Goal: Task Accomplishment & Management: Check status

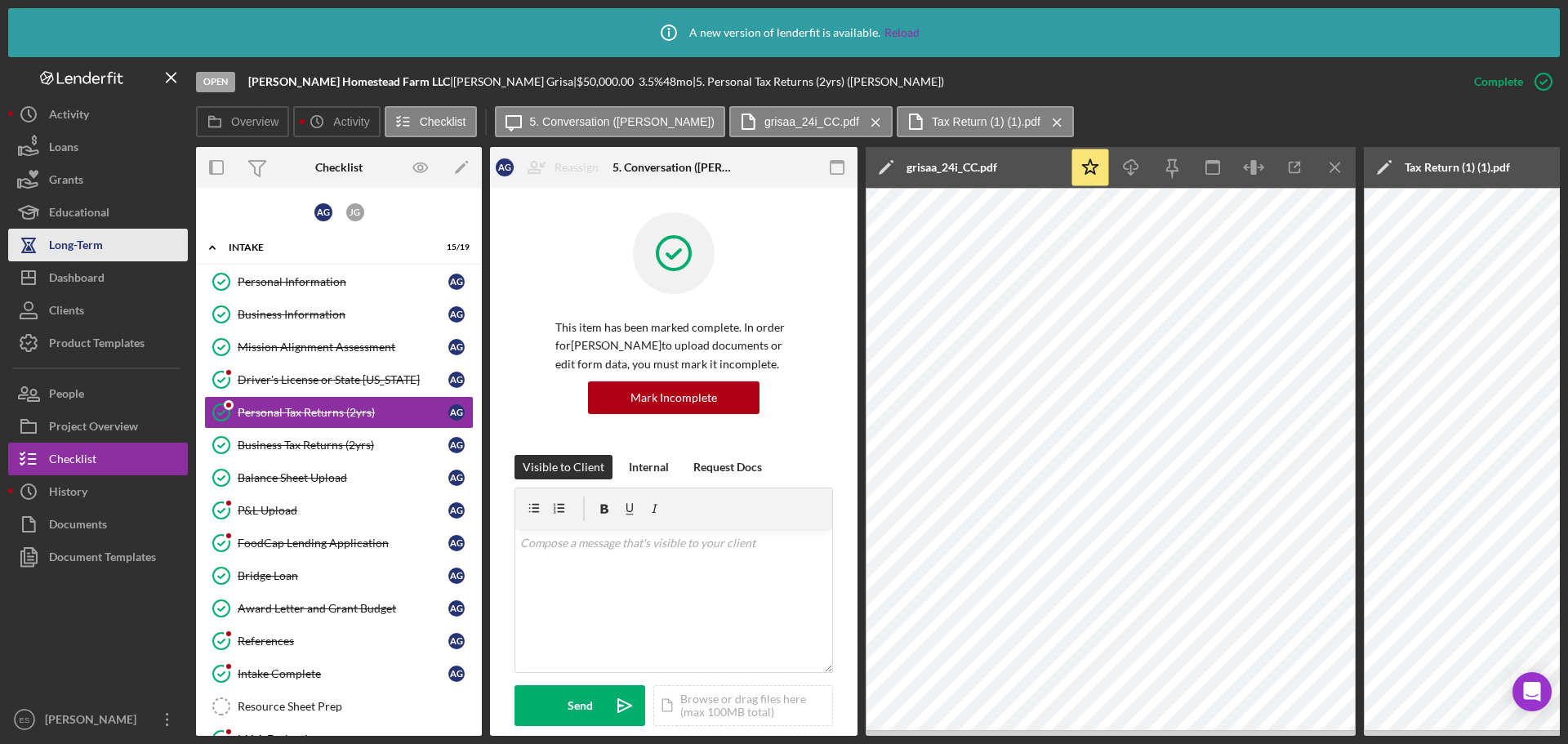
scroll to position [590, 0]
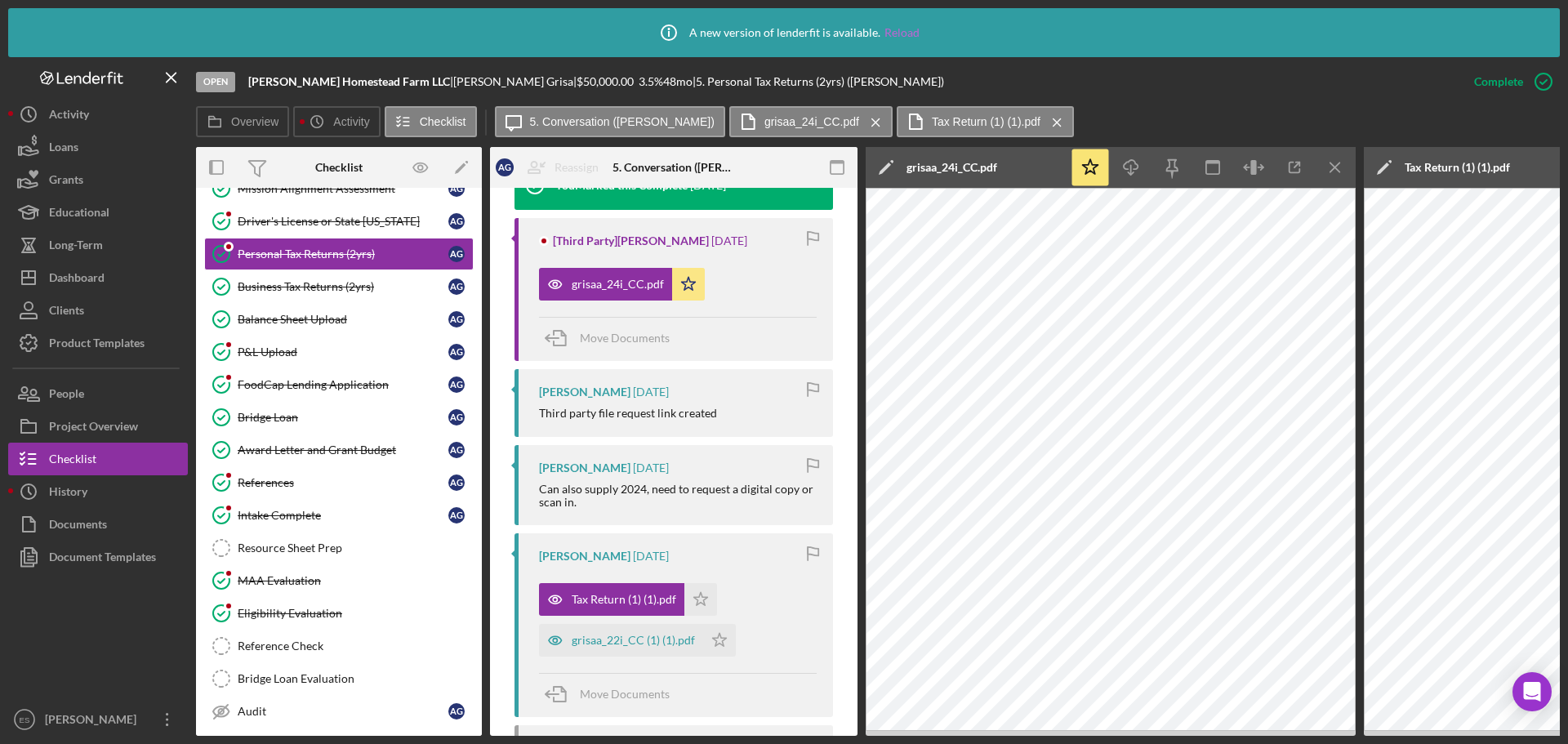
click at [890, 32] on link "Reload" at bounding box center [902, 32] width 35 height 13
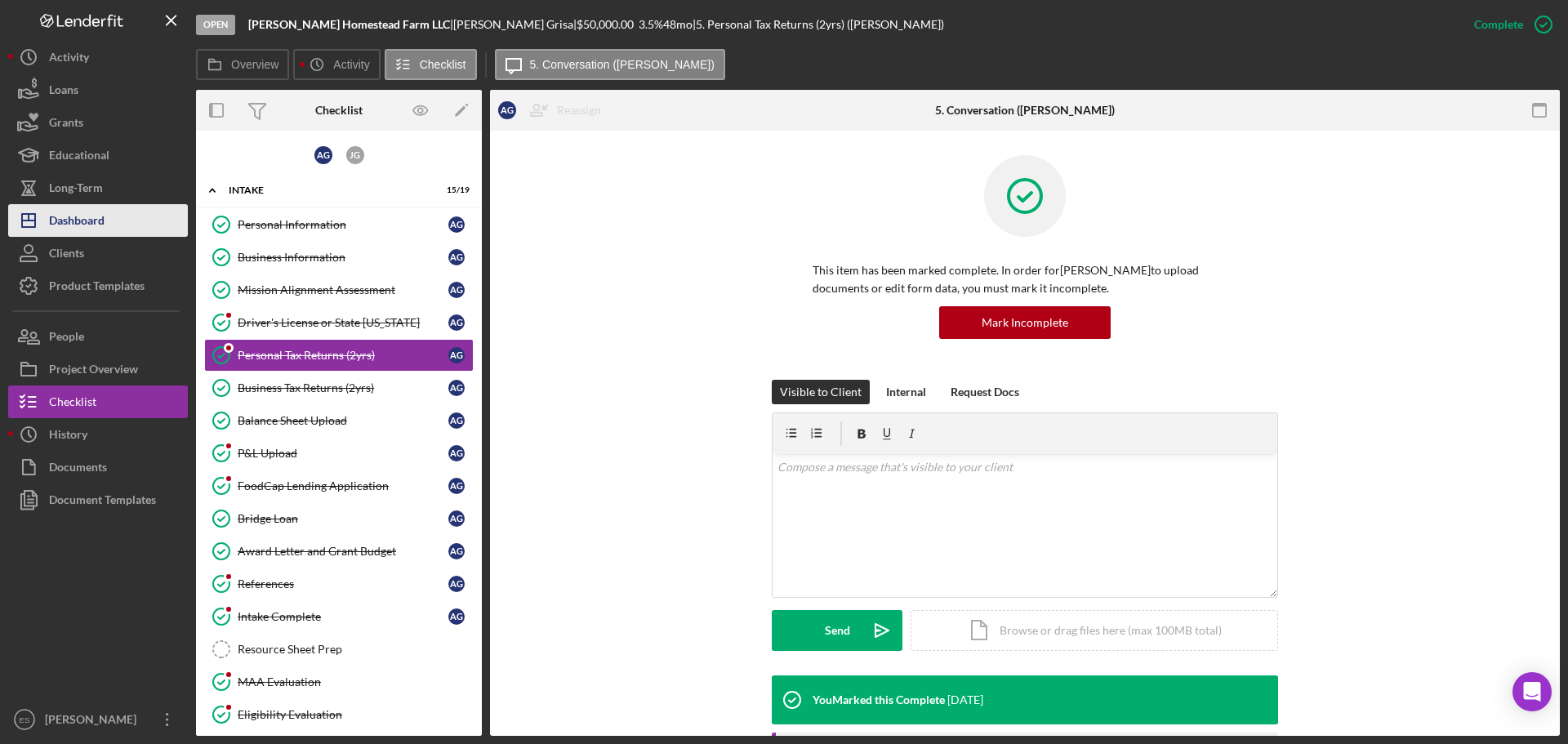
click at [102, 223] on div "Dashboard" at bounding box center [77, 222] width 56 height 37
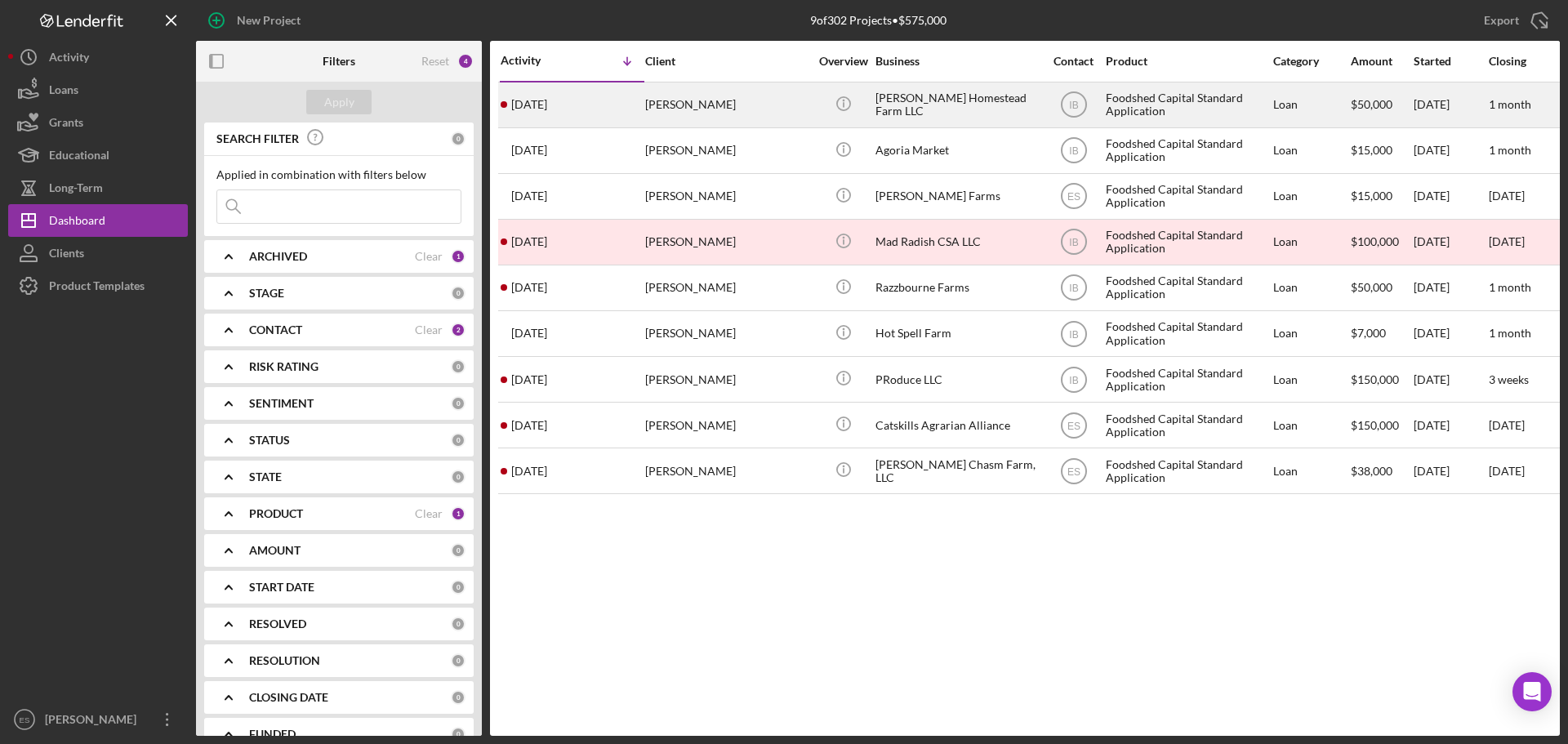
click at [794, 111] on div "[PERSON_NAME]" at bounding box center [726, 105] width 163 height 43
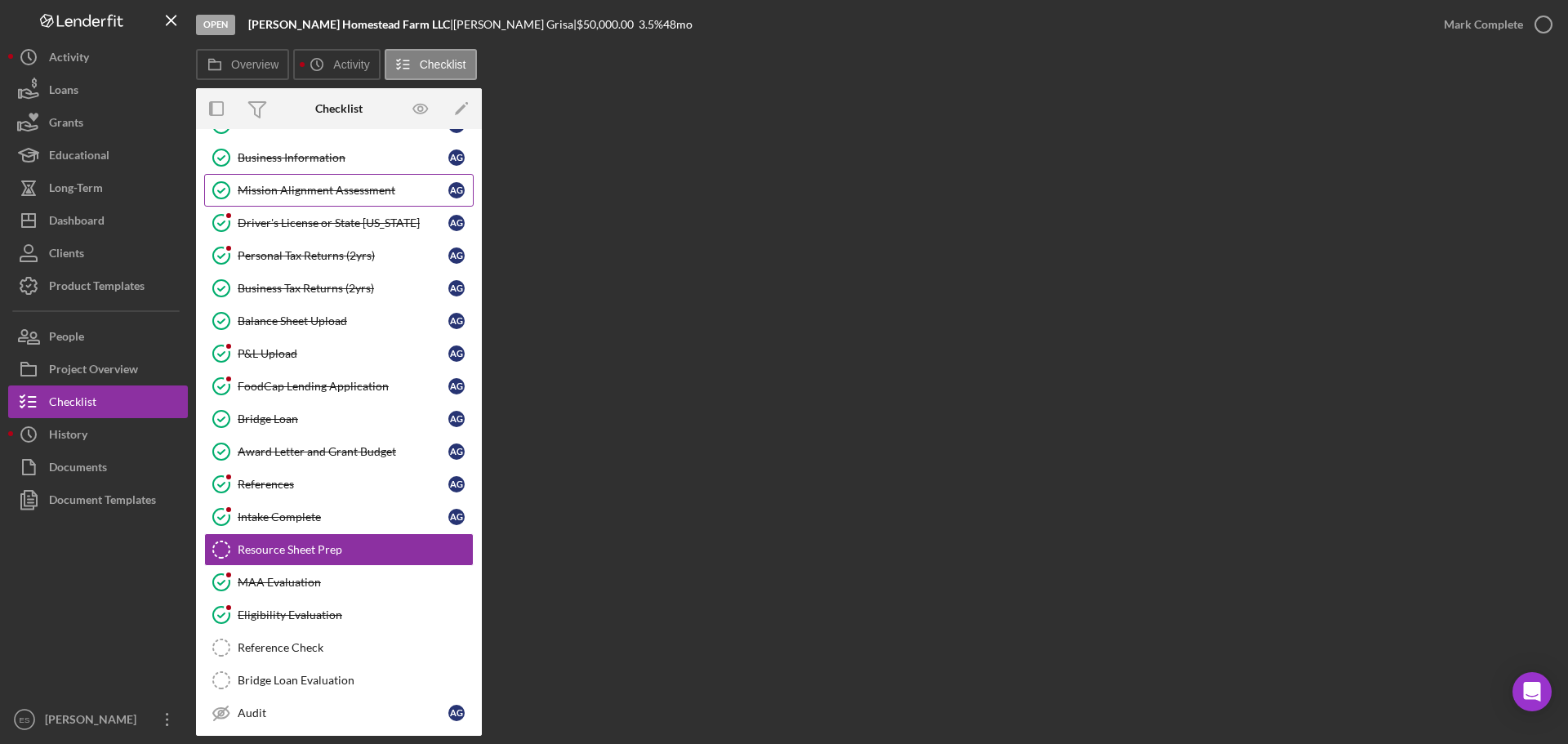
scroll to position [18, 0]
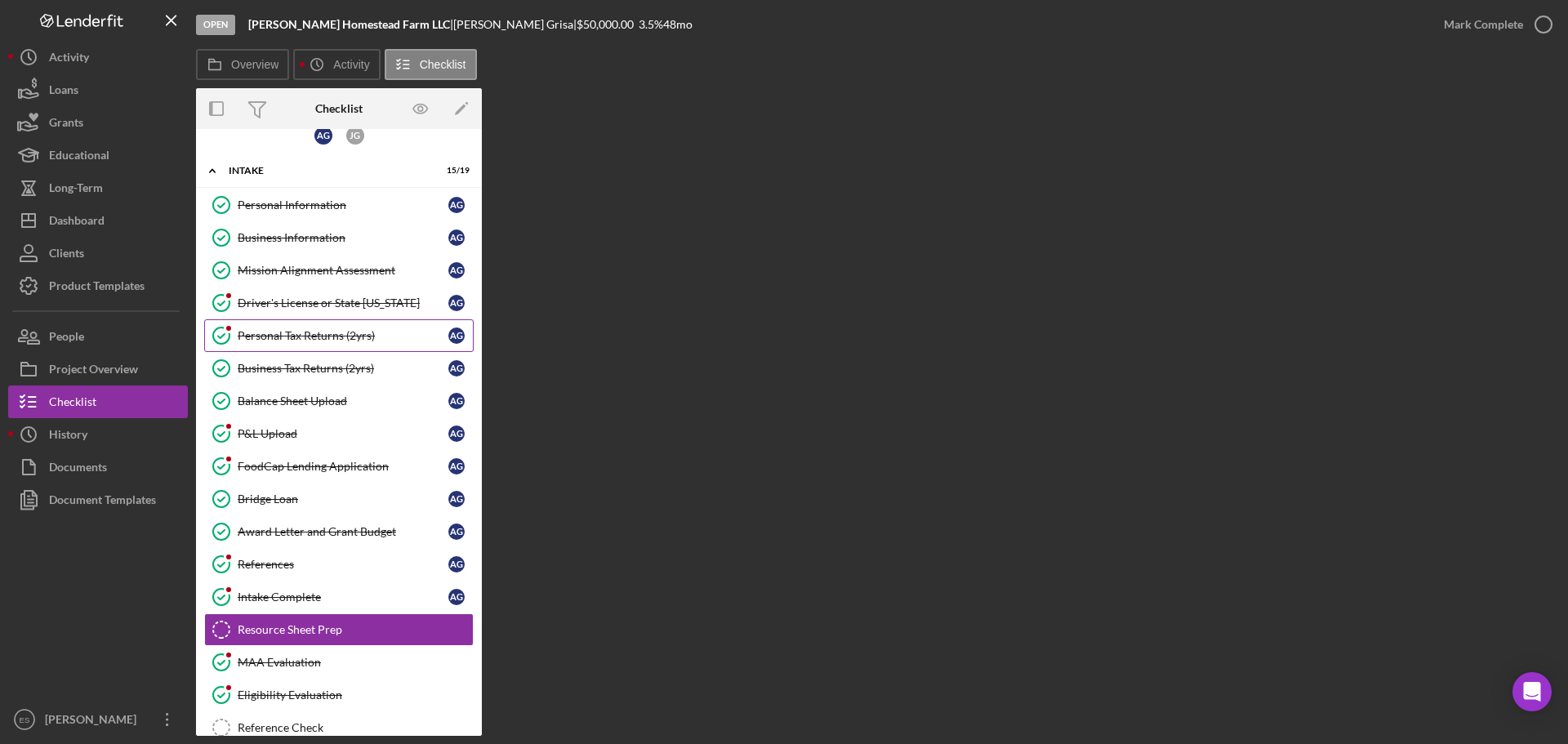
click at [314, 331] on div "Personal Tax Returns (2yrs)" at bounding box center [343, 335] width 211 height 13
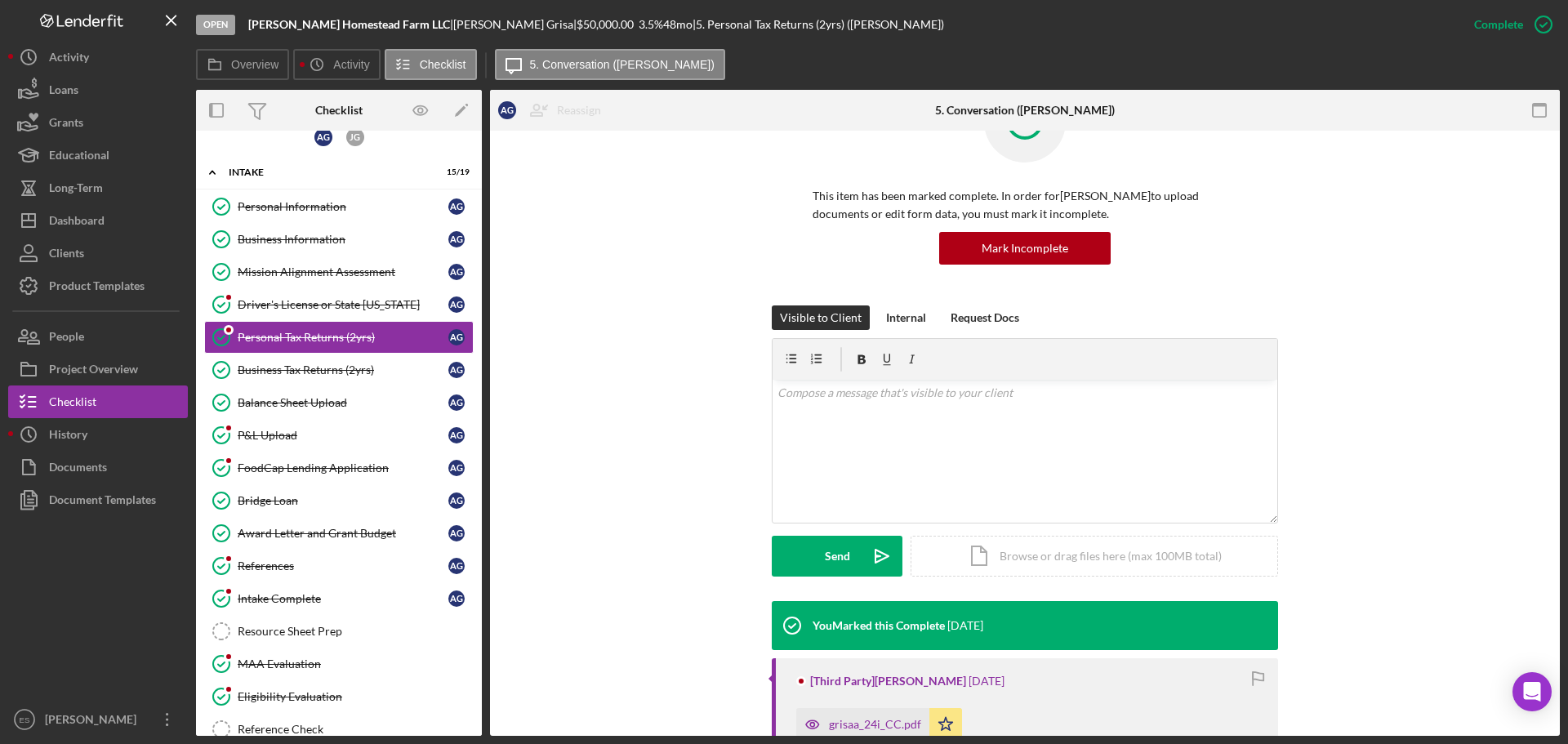
scroll to position [326, 0]
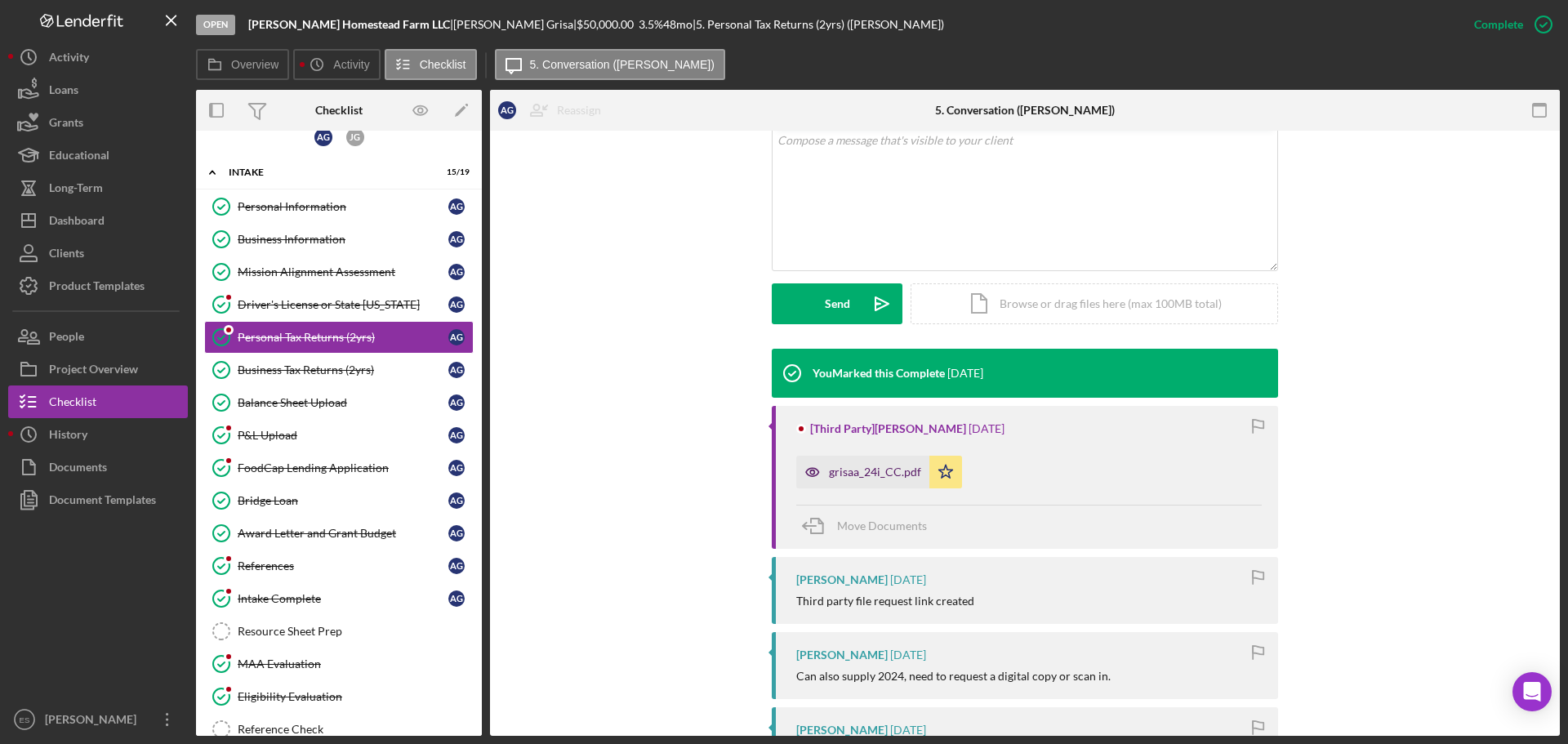
click at [863, 475] on div "grisaa_24i_CC.pdf" at bounding box center [875, 472] width 92 height 13
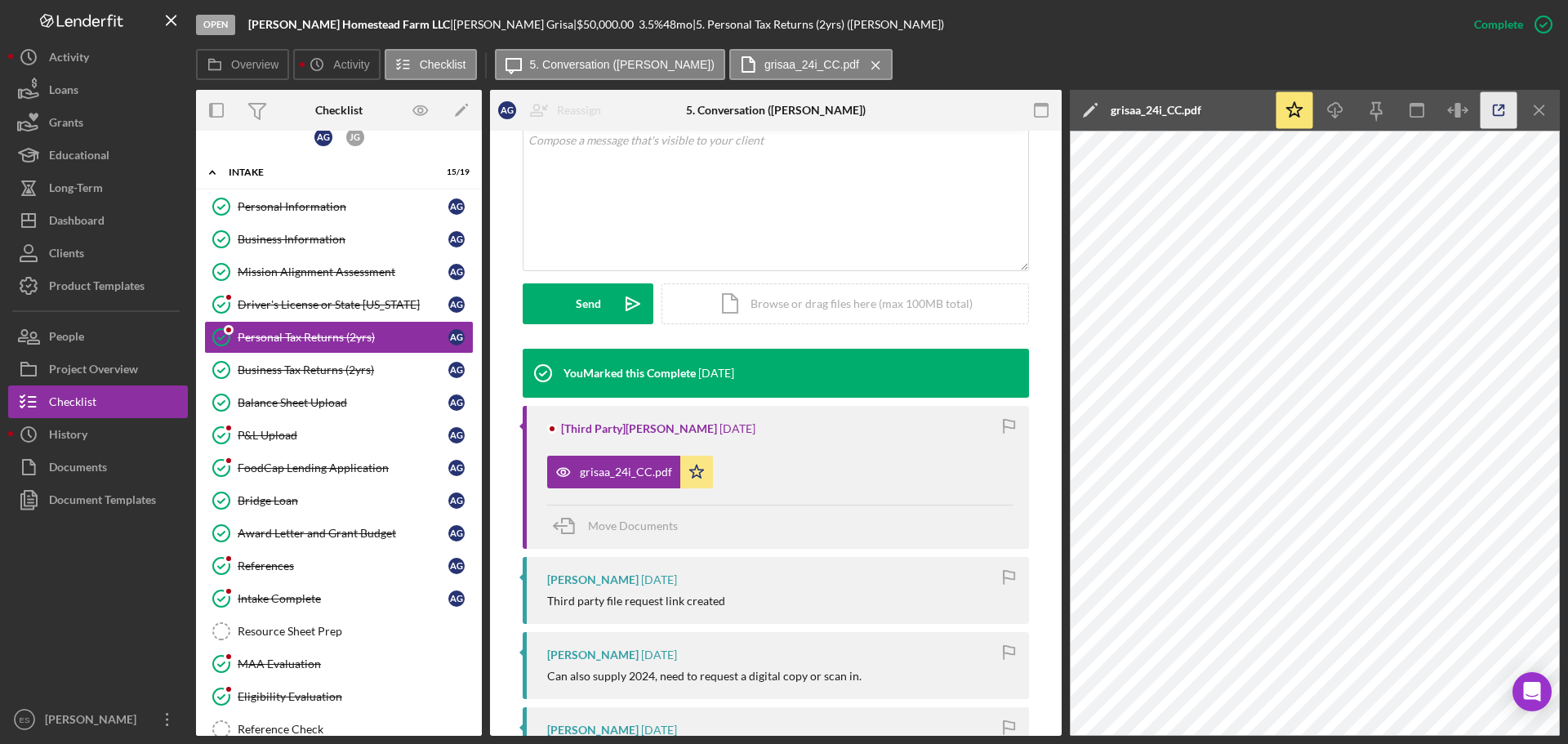
click at [1501, 109] on icon "button" at bounding box center [1499, 110] width 37 height 37
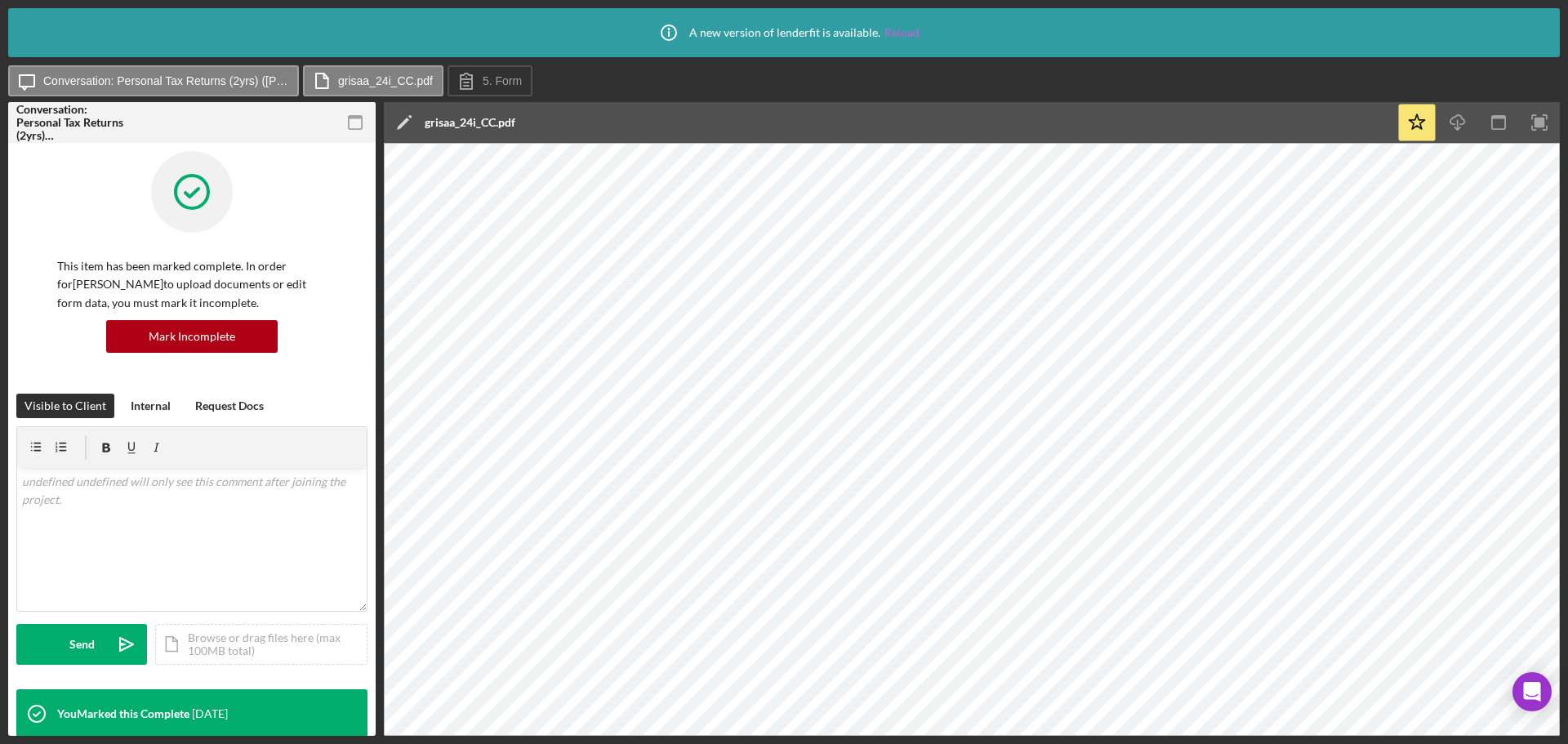
click at [898, 35] on link "Reload" at bounding box center [902, 32] width 35 height 13
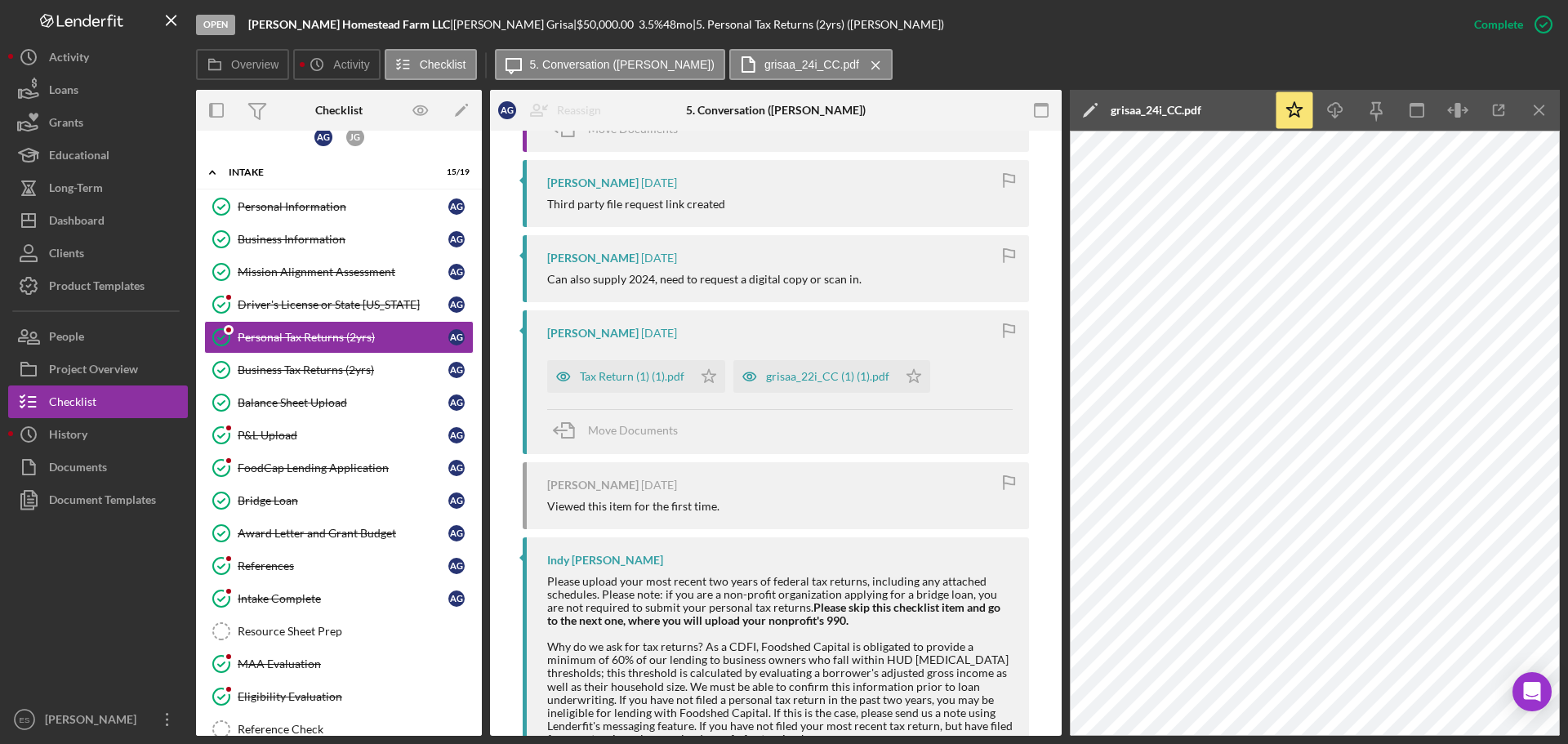
scroll to position [735, 0]
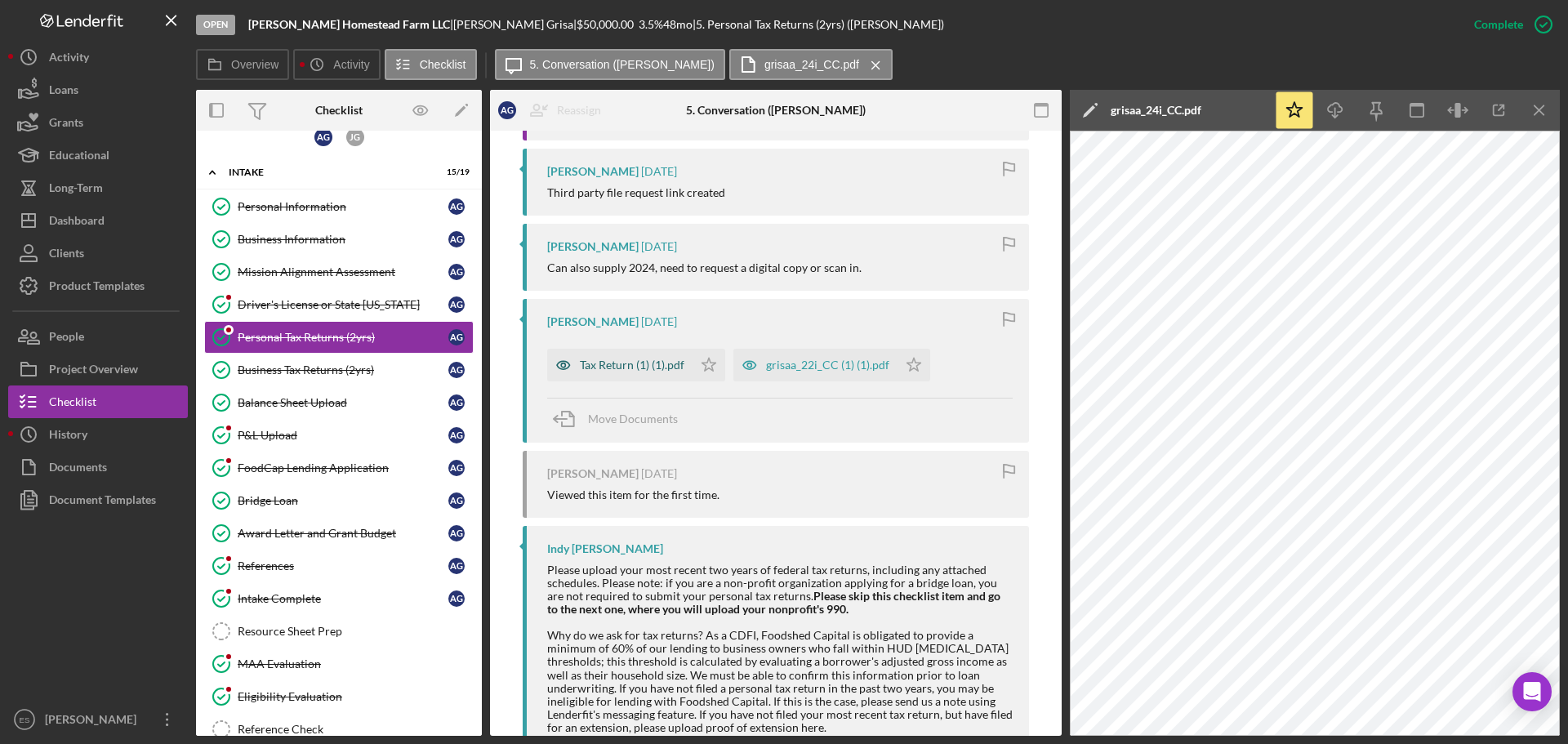
click at [648, 363] on div "Tax Return (1) (1).pdf" at bounding box center [632, 365] width 105 height 13
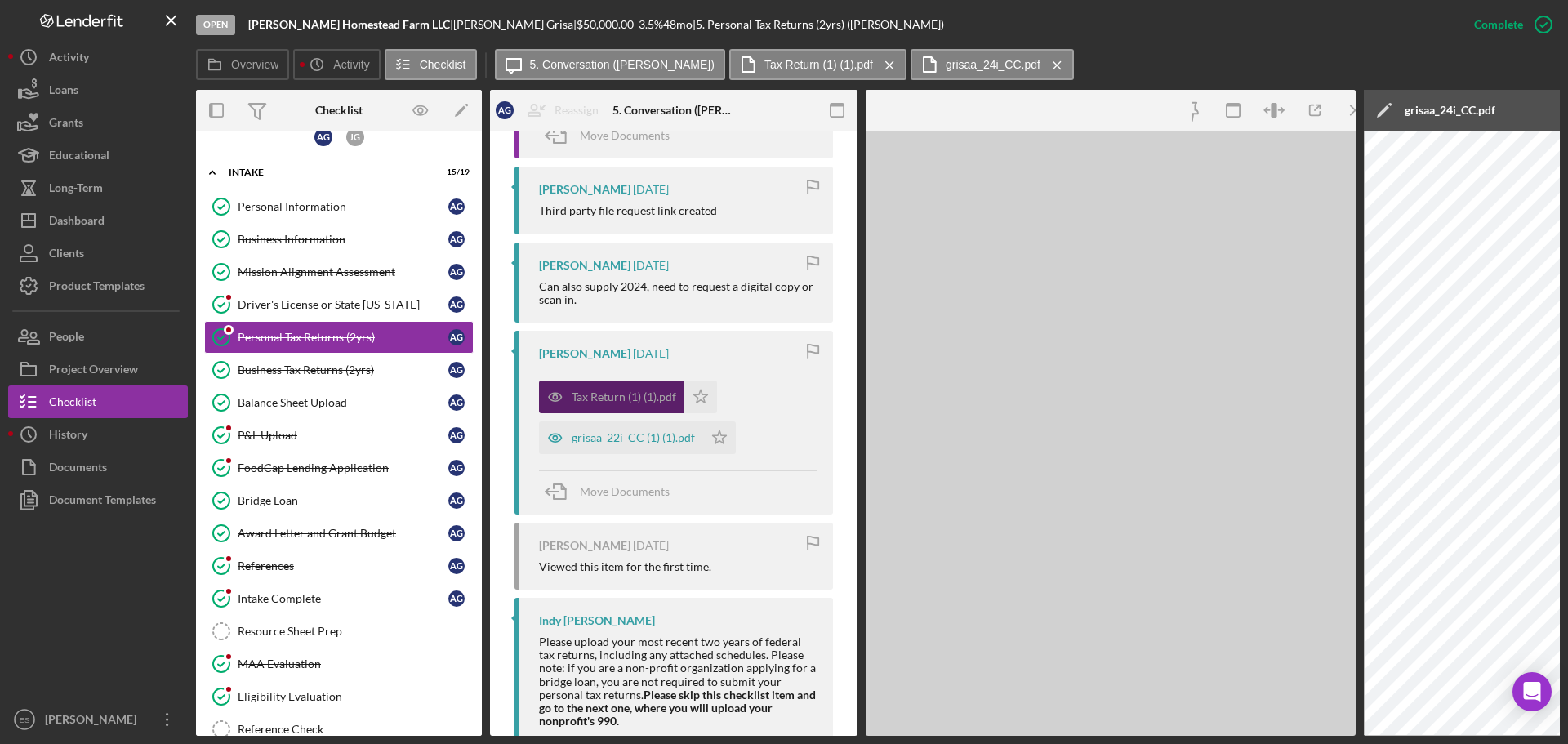
scroll to position [753, 0]
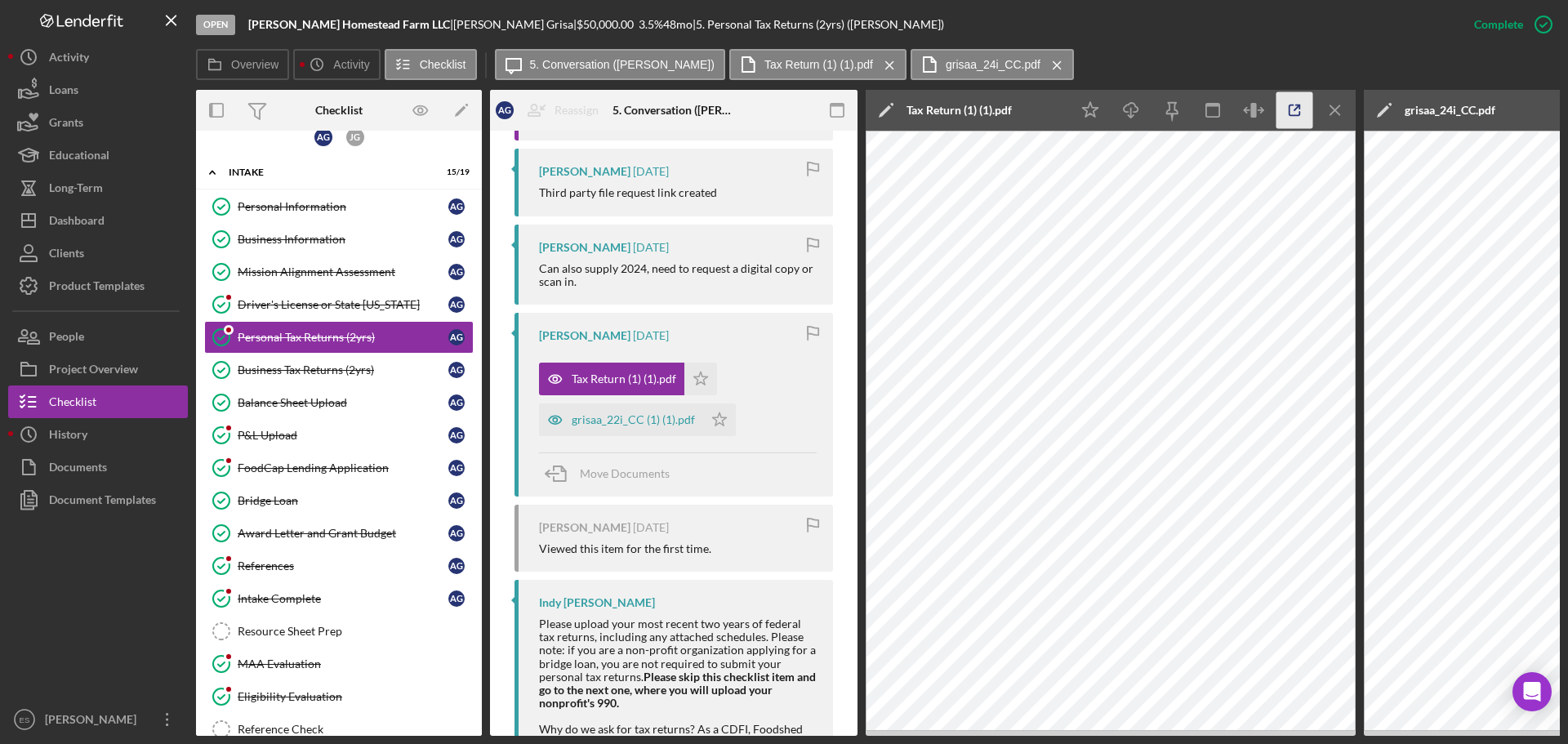
click at [1290, 108] on icon "button" at bounding box center [1295, 110] width 37 height 37
